Goal: Transaction & Acquisition: Download file/media

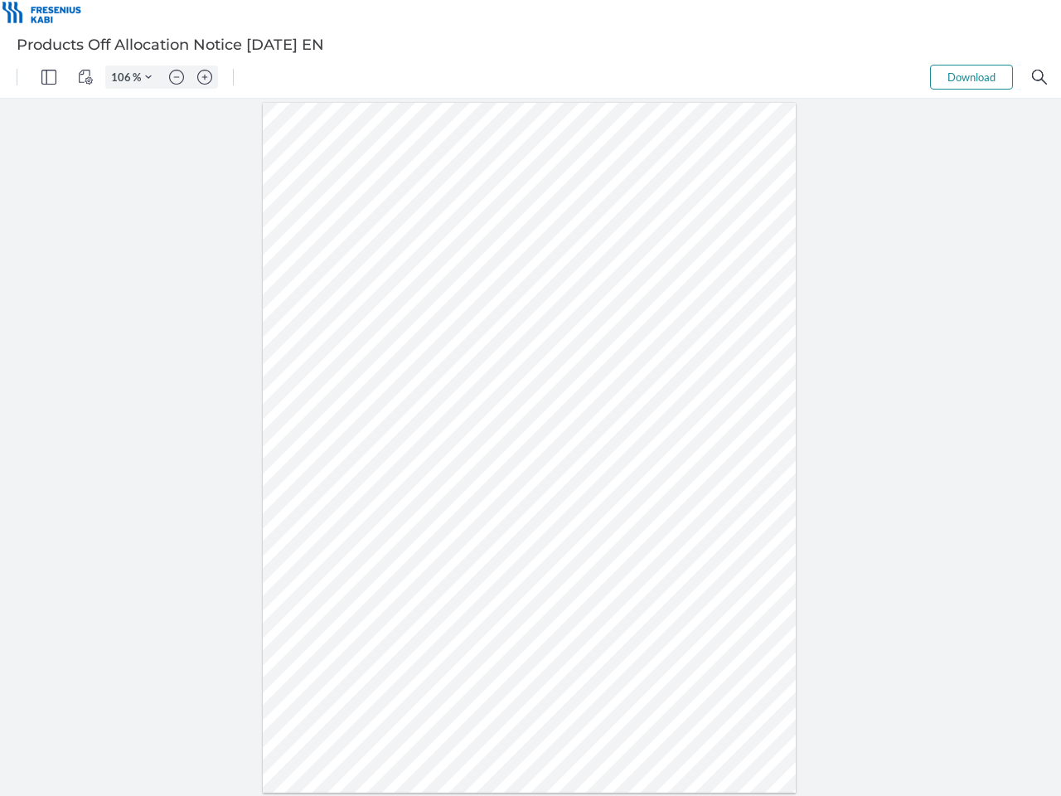
click at [49, 77] on img "Panel" at bounding box center [48, 77] width 15 height 15
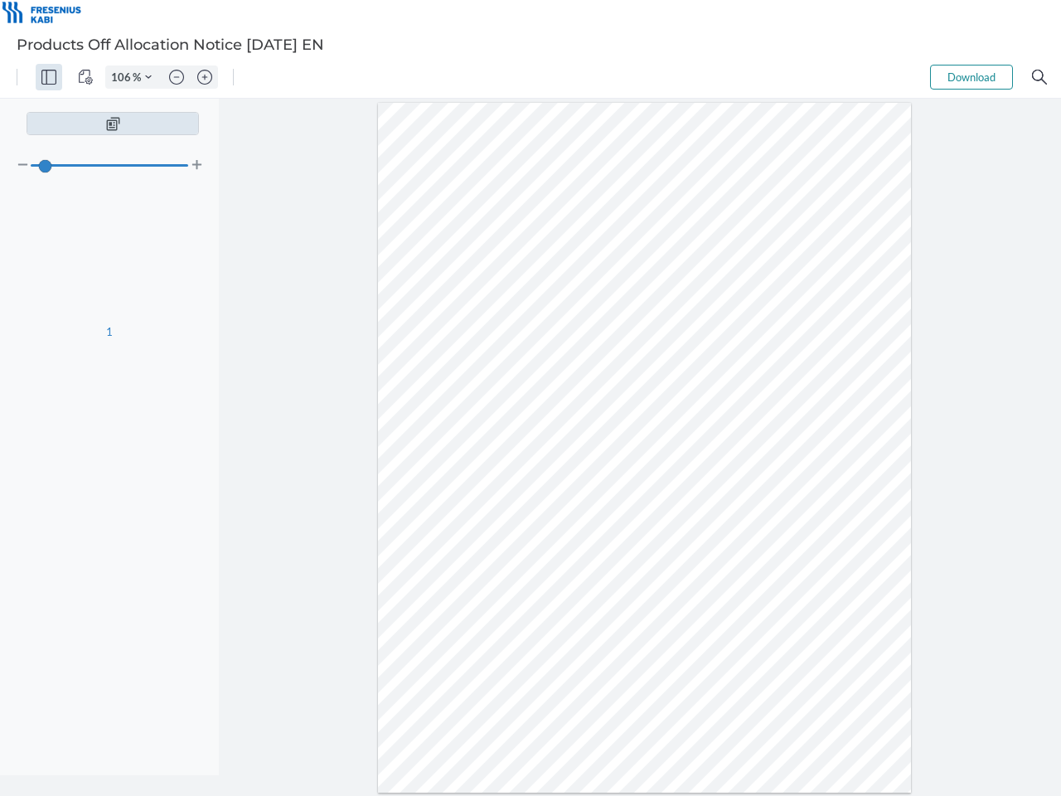
click at [85, 77] on img "View Controls" at bounding box center [85, 77] width 15 height 15
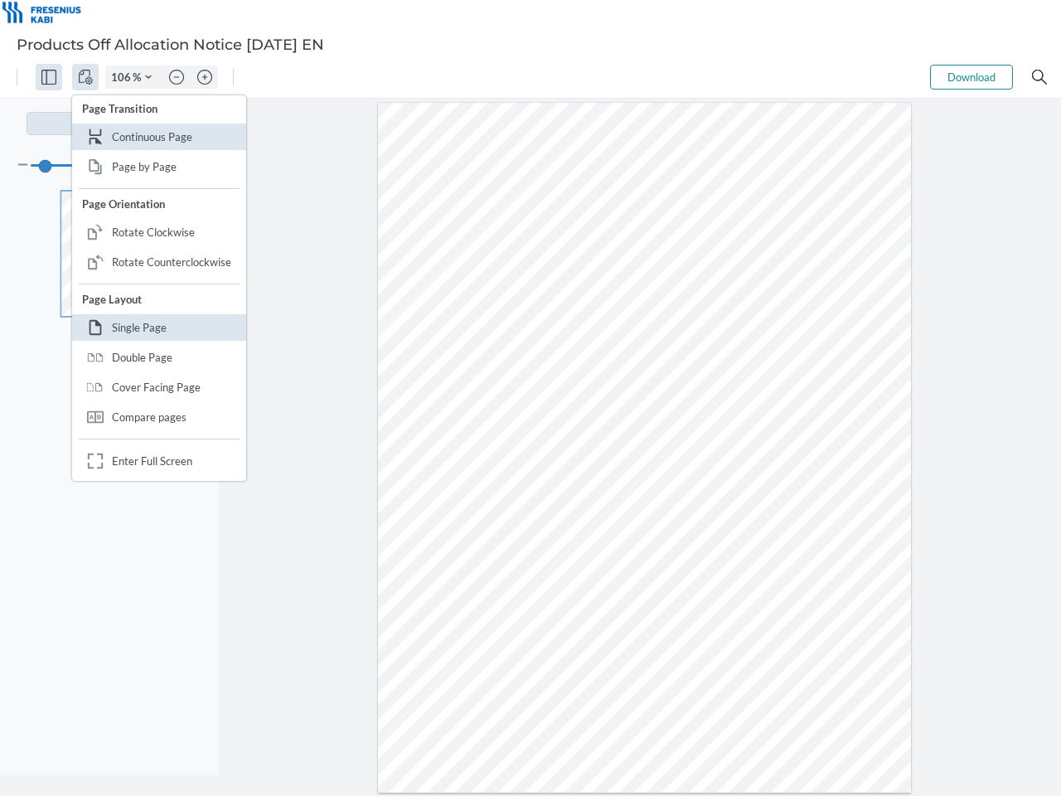
click at [124, 77] on input "106" at bounding box center [119, 77] width 27 height 15
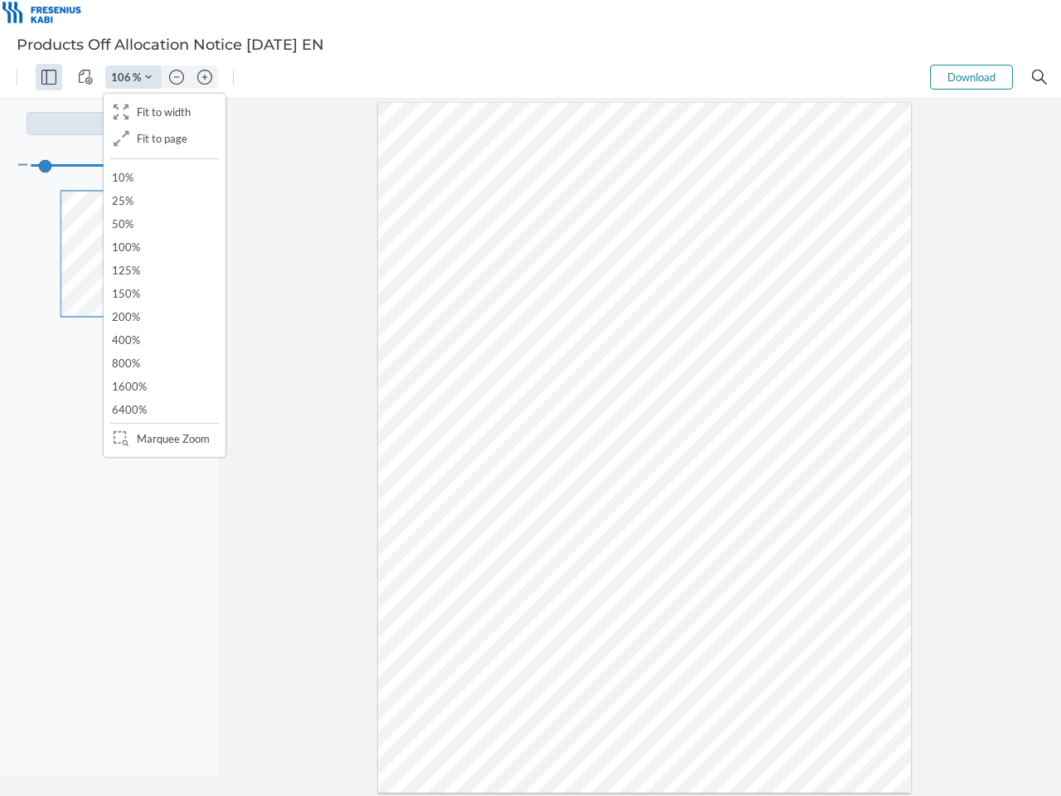
click at [148, 77] on img "Zoom Controls" at bounding box center [148, 77] width 7 height 7
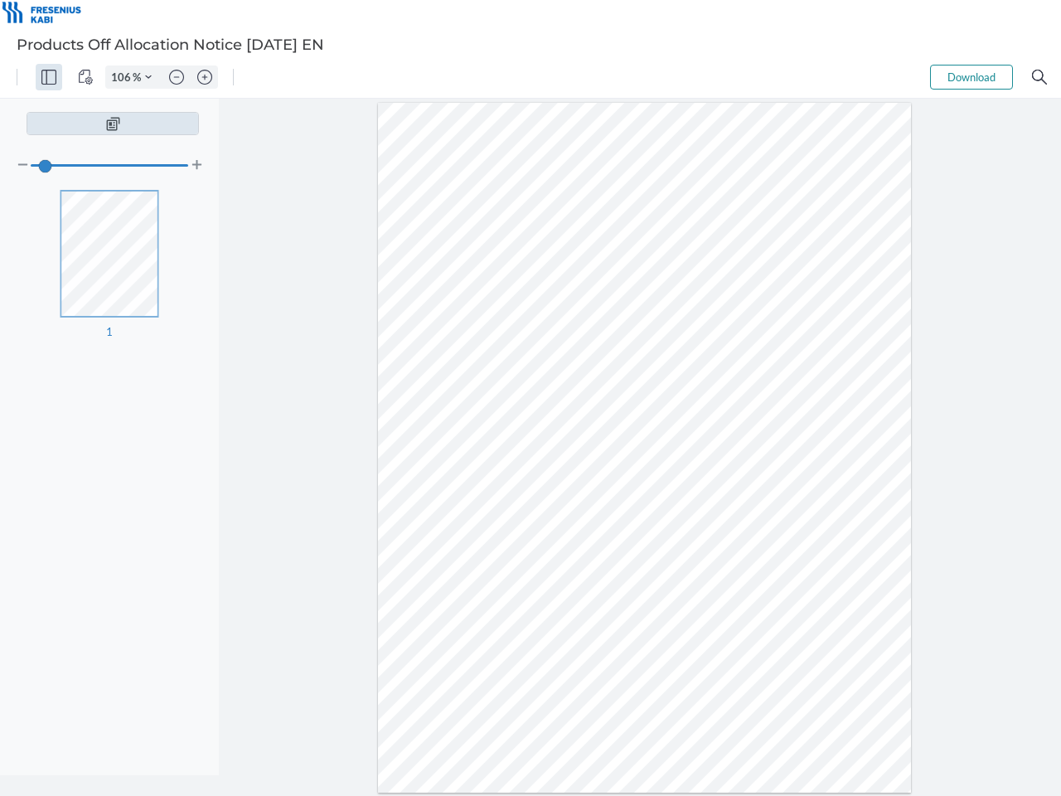
click at [177, 77] on img "Zoom out" at bounding box center [176, 77] width 15 height 15
click at [205, 77] on img "Zoom in" at bounding box center [204, 77] width 15 height 15
type input "106"
click at [972, 77] on button "Download" at bounding box center [971, 77] width 83 height 25
click at [1040, 77] on img "Search" at bounding box center [1039, 77] width 15 height 15
